Goal: Information Seeking & Learning: Learn about a topic

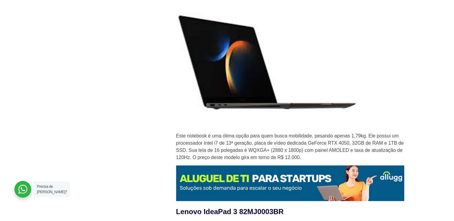
scroll to position [930, 0]
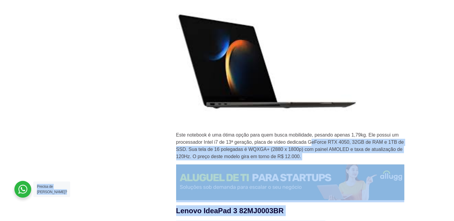
drag, startPoint x: 326, startPoint y: 141, endPoint x: 365, endPoint y: 145, distance: 38.9
click at [265, 152] on p "Este notebook é uma ótima opção para quem busca mobilidade, pesando apenas 1,79…" at bounding box center [290, 146] width 228 height 29
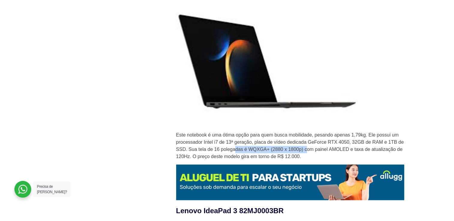
drag, startPoint x: 235, startPoint y: 151, endPoint x: 306, endPoint y: 150, distance: 71.1
click at [306, 150] on p "Este notebook é uma ótima opção para quem busca mobilidade, pesando apenas 1,79…" at bounding box center [290, 146] width 228 height 29
drag, startPoint x: 306, startPoint y: 150, endPoint x: 310, endPoint y: 150, distance: 3.9
click at [310, 150] on p "Este notebook é uma ótima opção para quem busca mobilidade, pesando apenas 1,79…" at bounding box center [290, 146] width 228 height 29
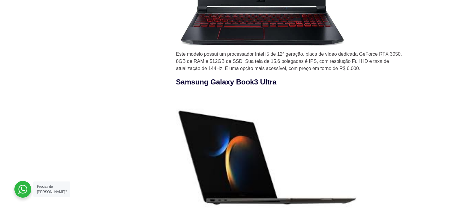
scroll to position [810, 0]
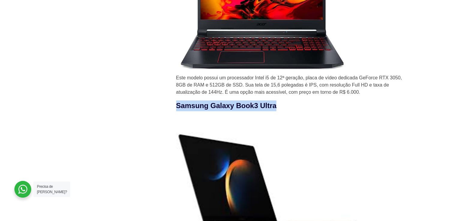
drag, startPoint x: 175, startPoint y: 105, endPoint x: 290, endPoint y: 111, distance: 115.1
copy strong "Samsung Galaxy Book3 Ultra"
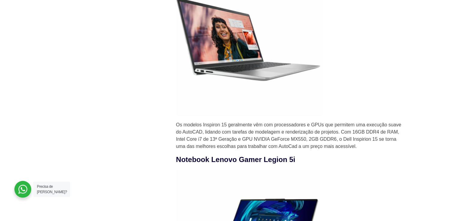
scroll to position [1651, 0]
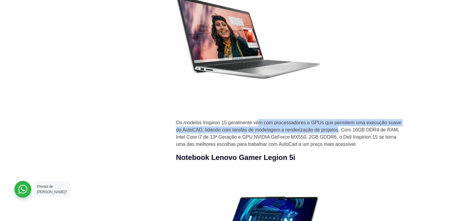
drag, startPoint x: 275, startPoint y: 123, endPoint x: 338, endPoint y: 132, distance: 64.0
click at [338, 132] on p "Os modelos Inspiron 15 geralmente vêm com processadores e GPUs que permitem uma…" at bounding box center [290, 133] width 228 height 29
drag, startPoint x: 338, startPoint y: 132, endPoint x: 309, endPoint y: 134, distance: 28.9
click at [310, 134] on p "Os modelos Inspiron 15 geralmente vêm com processadores e GPUs que permitem uma…" at bounding box center [290, 133] width 228 height 29
click at [241, 132] on p "Os modelos Inspiron 15 geralmente vêm com processadores e GPUs que permitem uma…" at bounding box center [290, 133] width 228 height 29
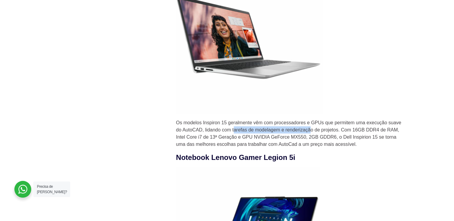
drag, startPoint x: 235, startPoint y: 133, endPoint x: 309, endPoint y: 129, distance: 74.5
click at [309, 129] on p "Os modelos Inspiron 15 geralmente vêm com processadores e GPUs que permitem uma…" at bounding box center [290, 133] width 228 height 29
drag, startPoint x: 309, startPoint y: 129, endPoint x: 306, endPoint y: 135, distance: 6.3
click at [306, 135] on p "Os modelos Inspiron 15 geralmente vêm com processadores e GPUs que permitem uma…" at bounding box center [290, 133] width 228 height 29
click at [260, 148] on p "Os modelos Inspiron 15 geralmente vêm com processadores e GPUs que permitem uma…" at bounding box center [290, 133] width 228 height 29
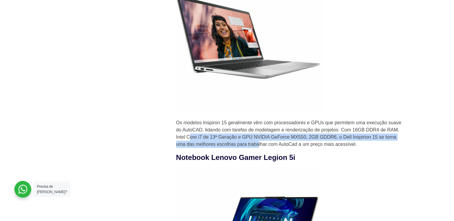
drag, startPoint x: 190, startPoint y: 142, endPoint x: 258, endPoint y: 146, distance: 68.3
click at [258, 146] on p "Os modelos Inspiron 15 geralmente vêm com processadores e GPUs que permitem uma…" at bounding box center [290, 133] width 228 height 29
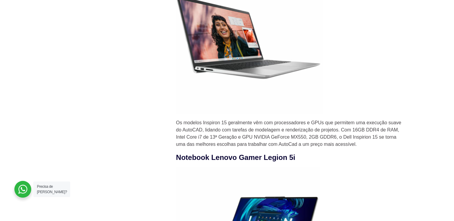
drag, startPoint x: 258, startPoint y: 146, endPoint x: 277, endPoint y: 146, distance: 18.6
click at [277, 146] on p "Os modelos Inspiron 15 geralmente vêm com processadores e GPUs que permitem uma…" at bounding box center [290, 133] width 228 height 29
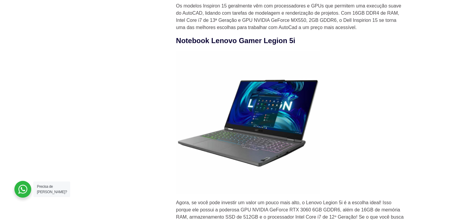
scroll to position [1711, 0]
